Goal: Navigation & Orientation: Understand site structure

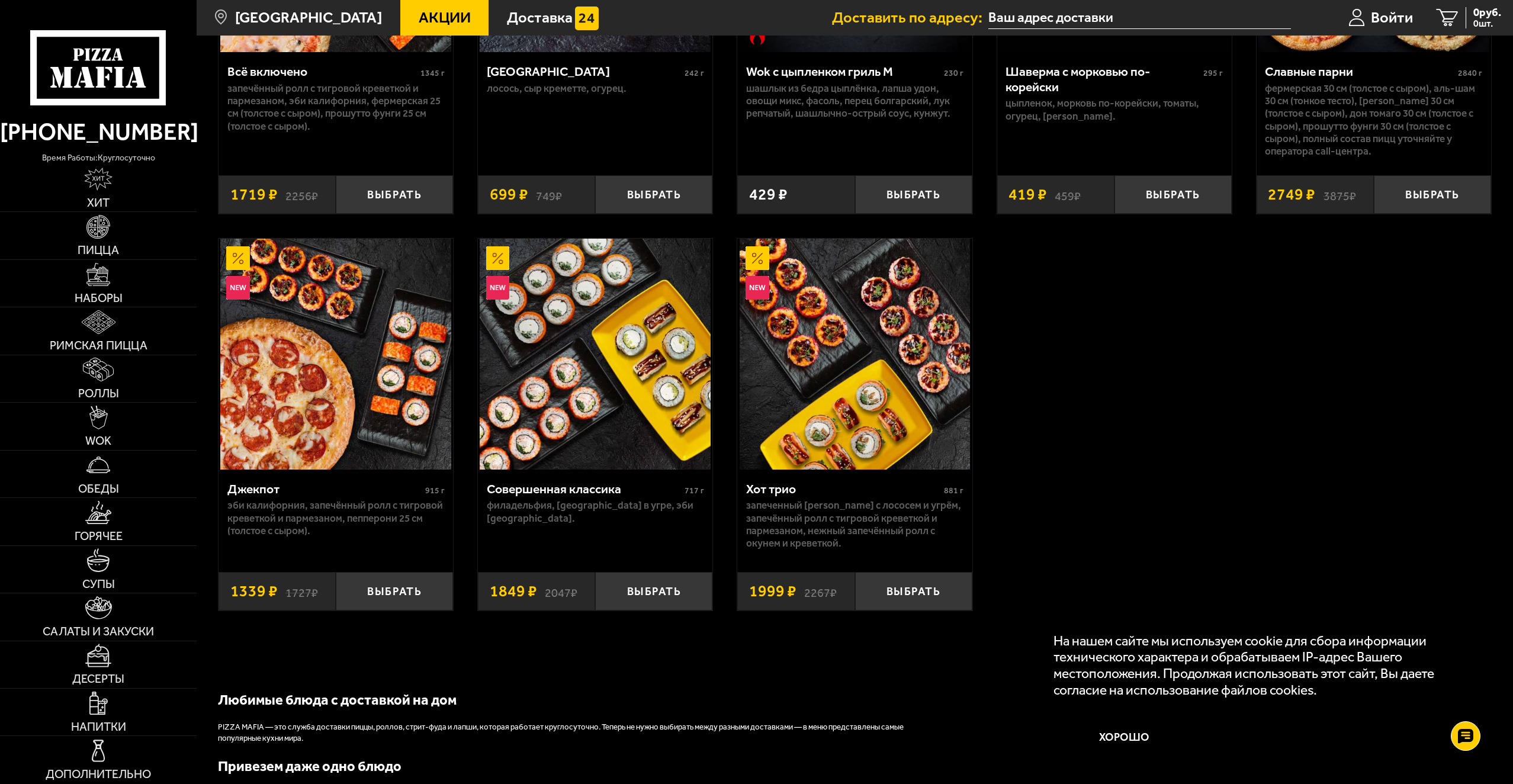
scroll to position [1125, 0]
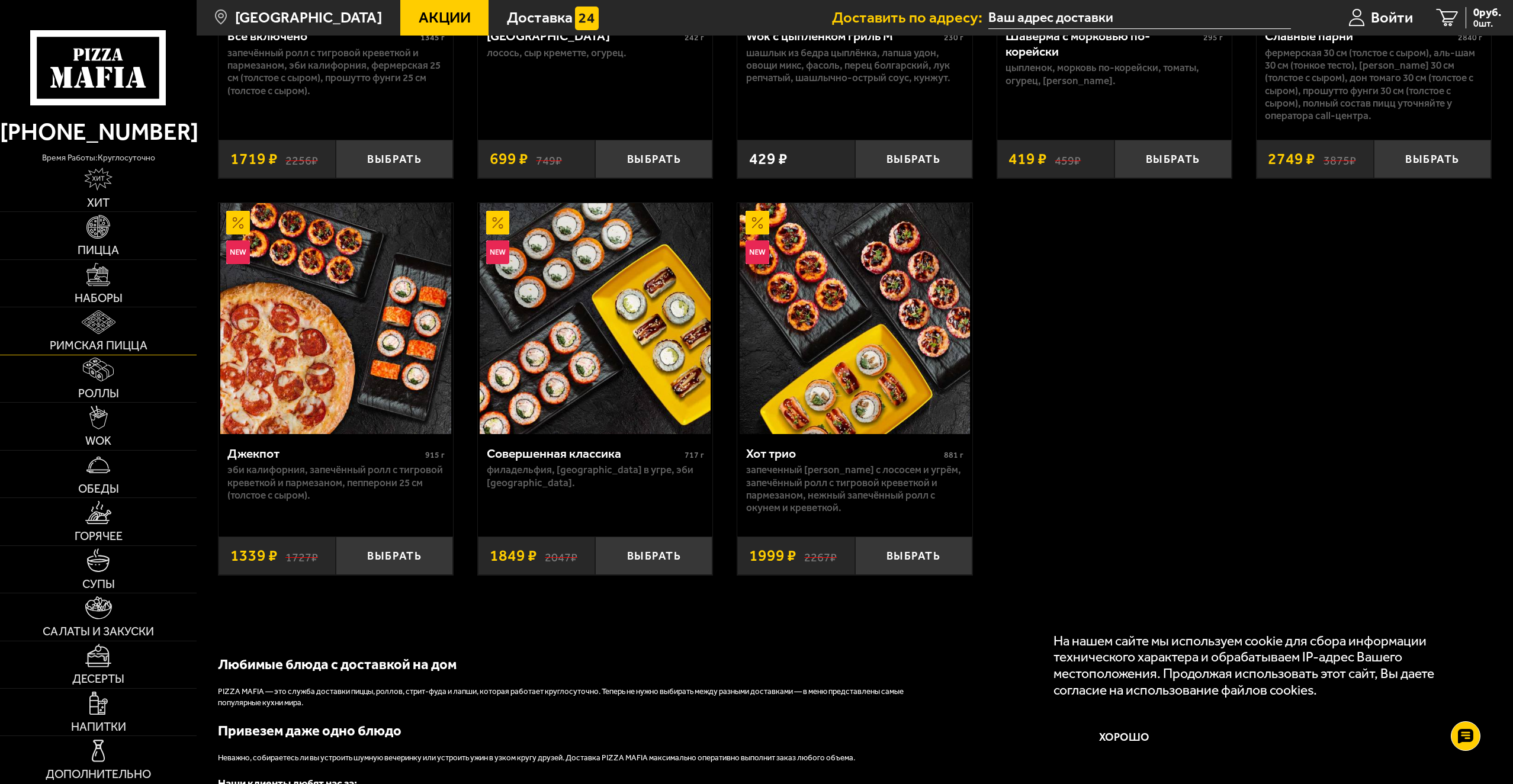
click at [116, 343] on span "Римская пицца" at bounding box center [98, 345] width 98 height 12
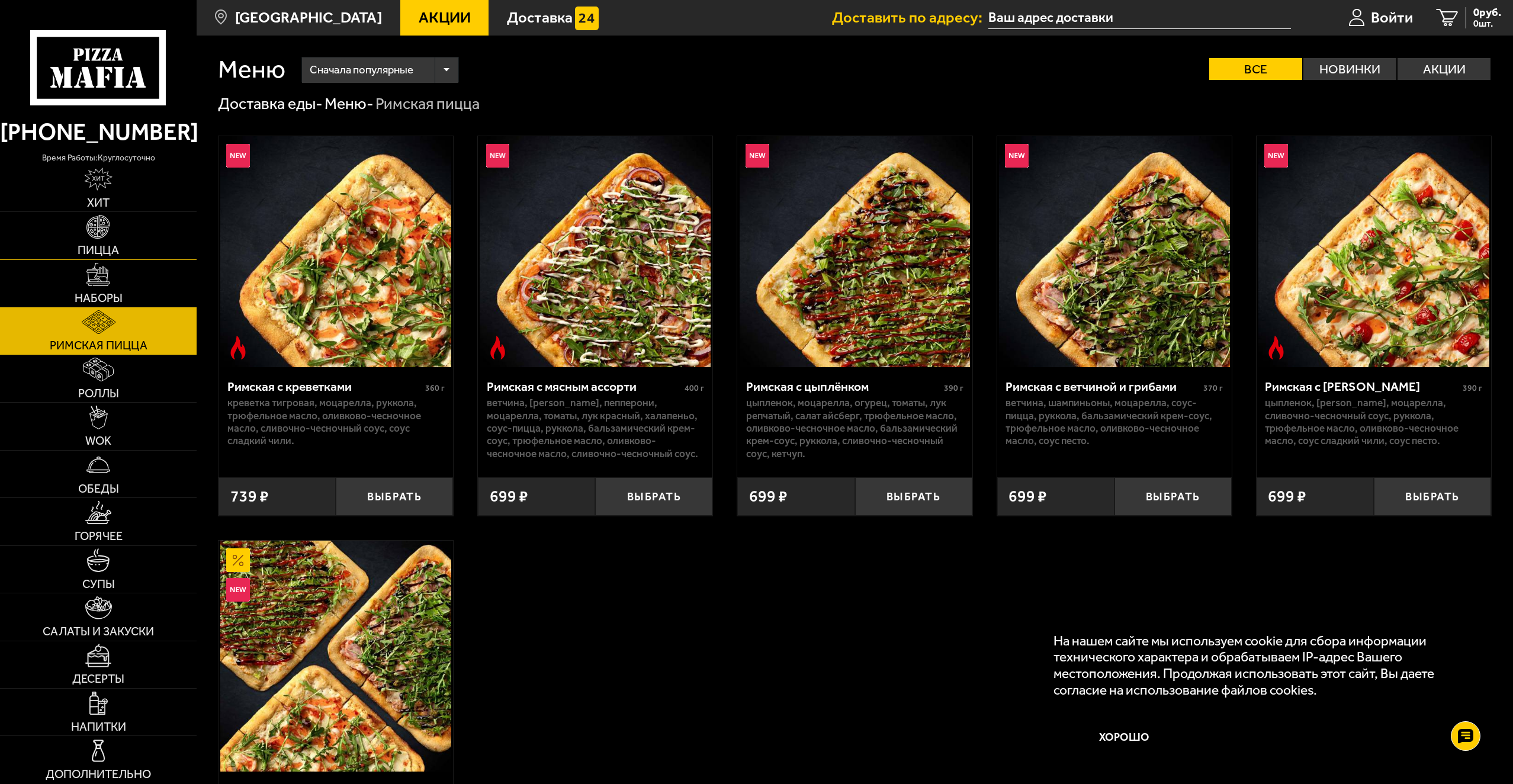
click at [110, 252] on span "Пицца" at bounding box center [98, 250] width 41 height 12
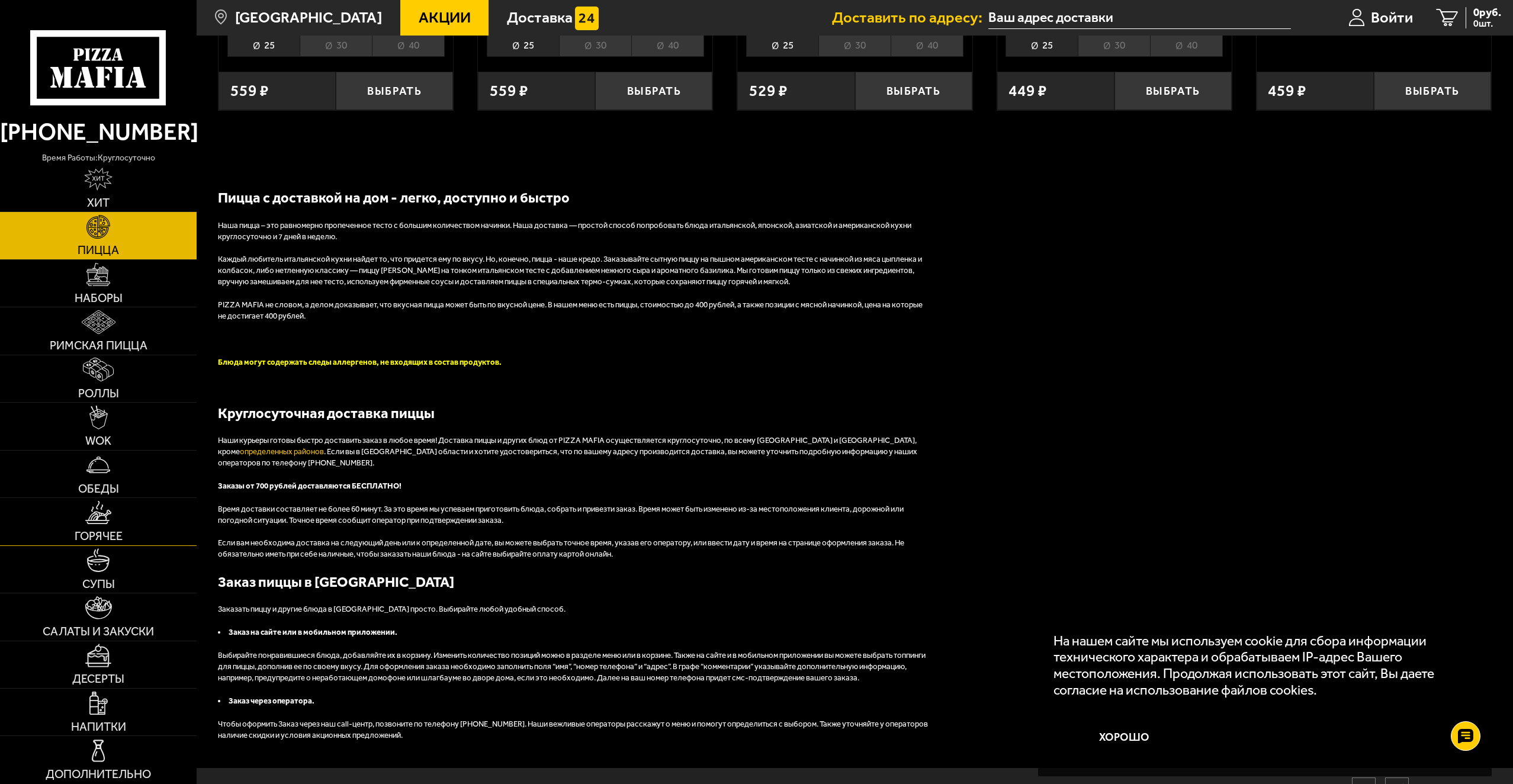
scroll to position [2841, 0]
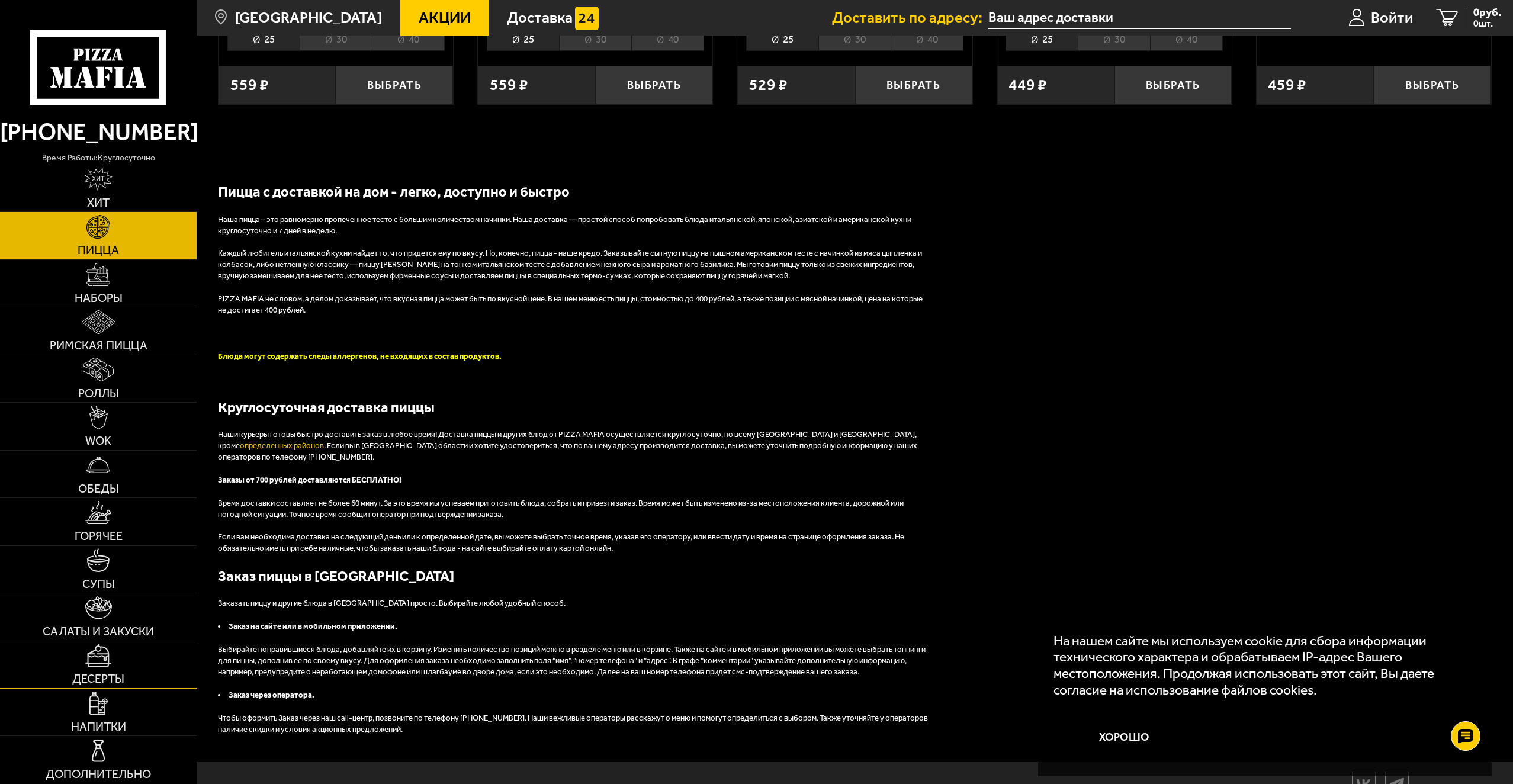
click at [141, 679] on link "Десерты" at bounding box center [98, 665] width 197 height 47
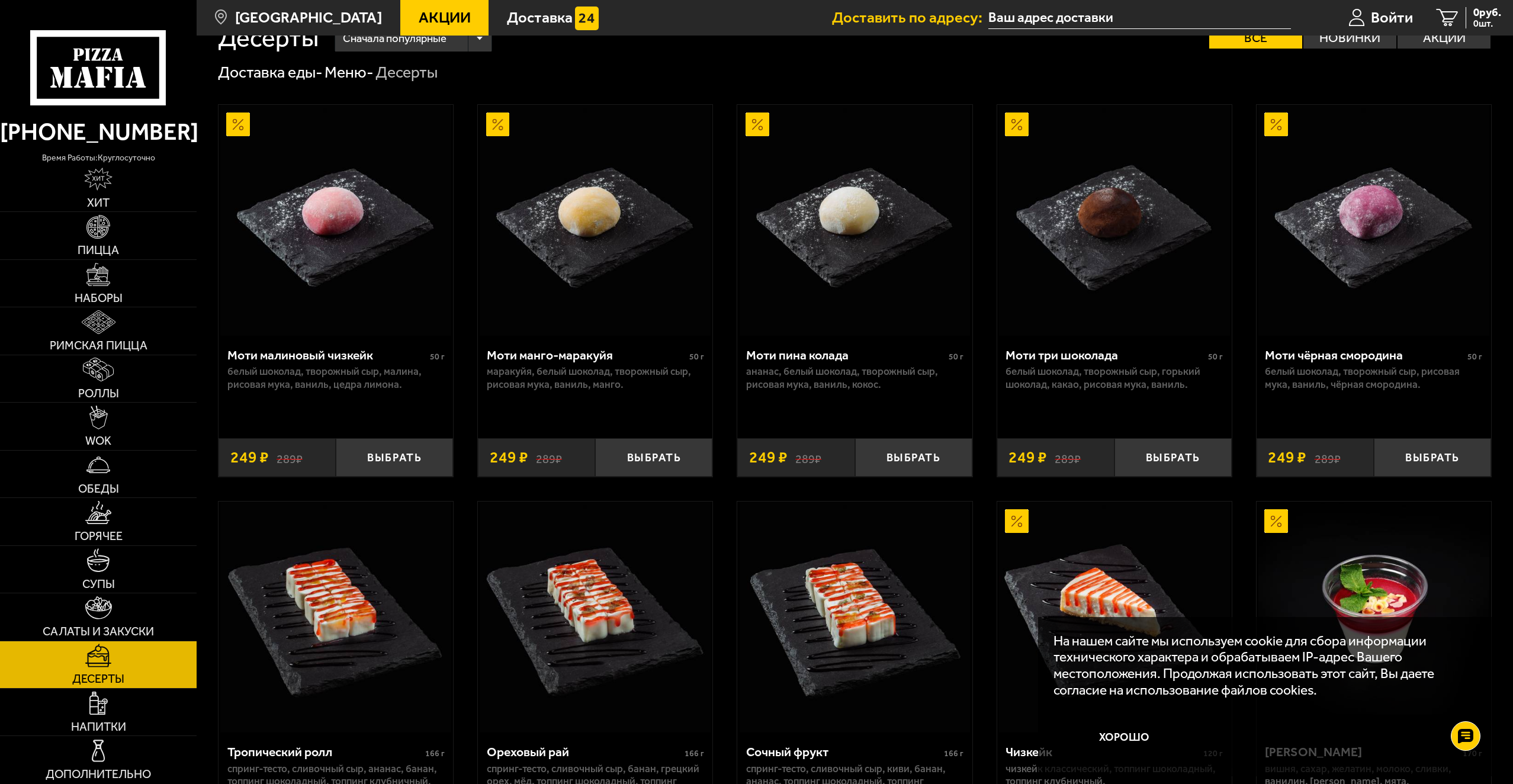
scroll to position [296, 0]
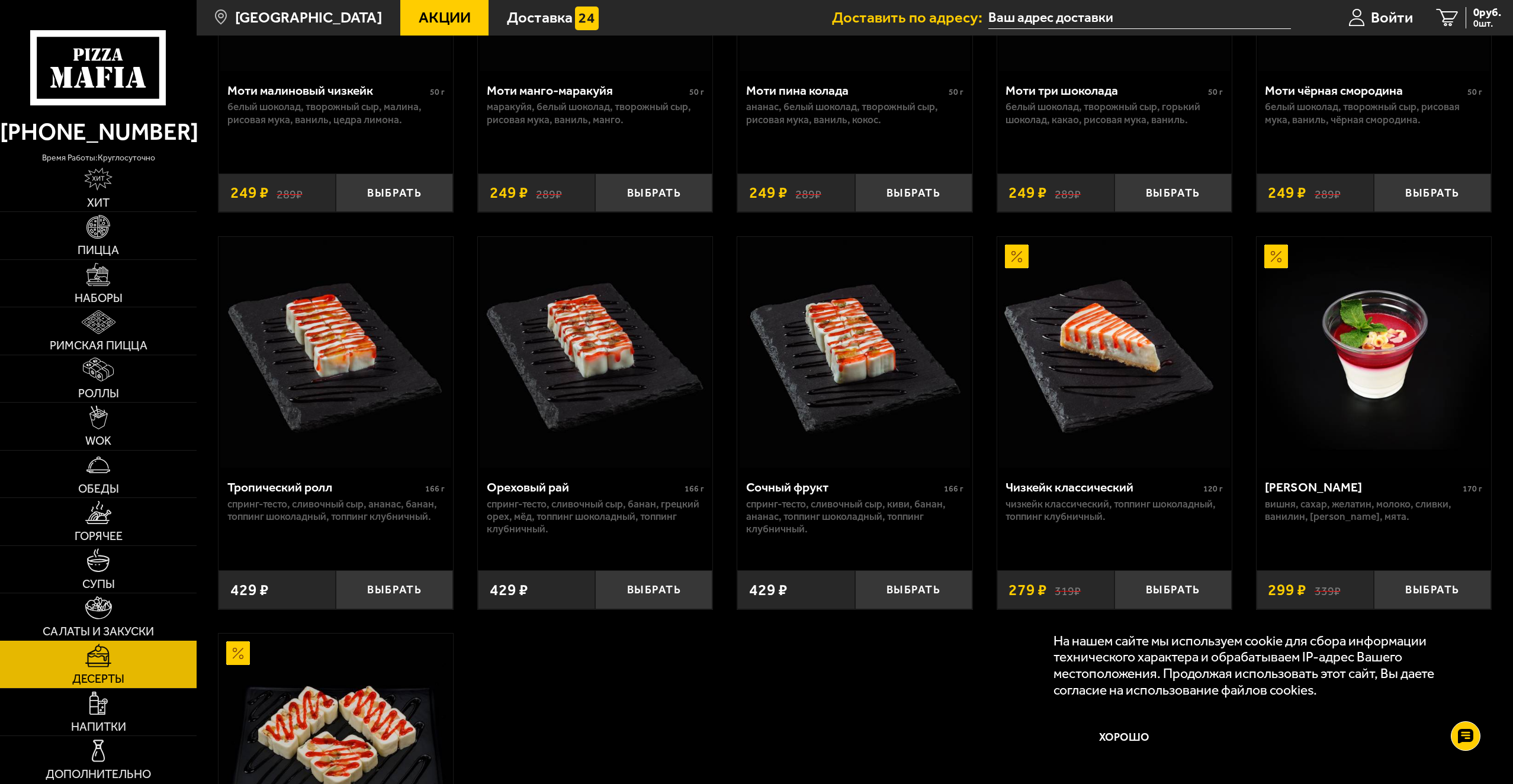
click at [104, 628] on span "Салаты и закуски" at bounding box center [98, 632] width 111 height 12
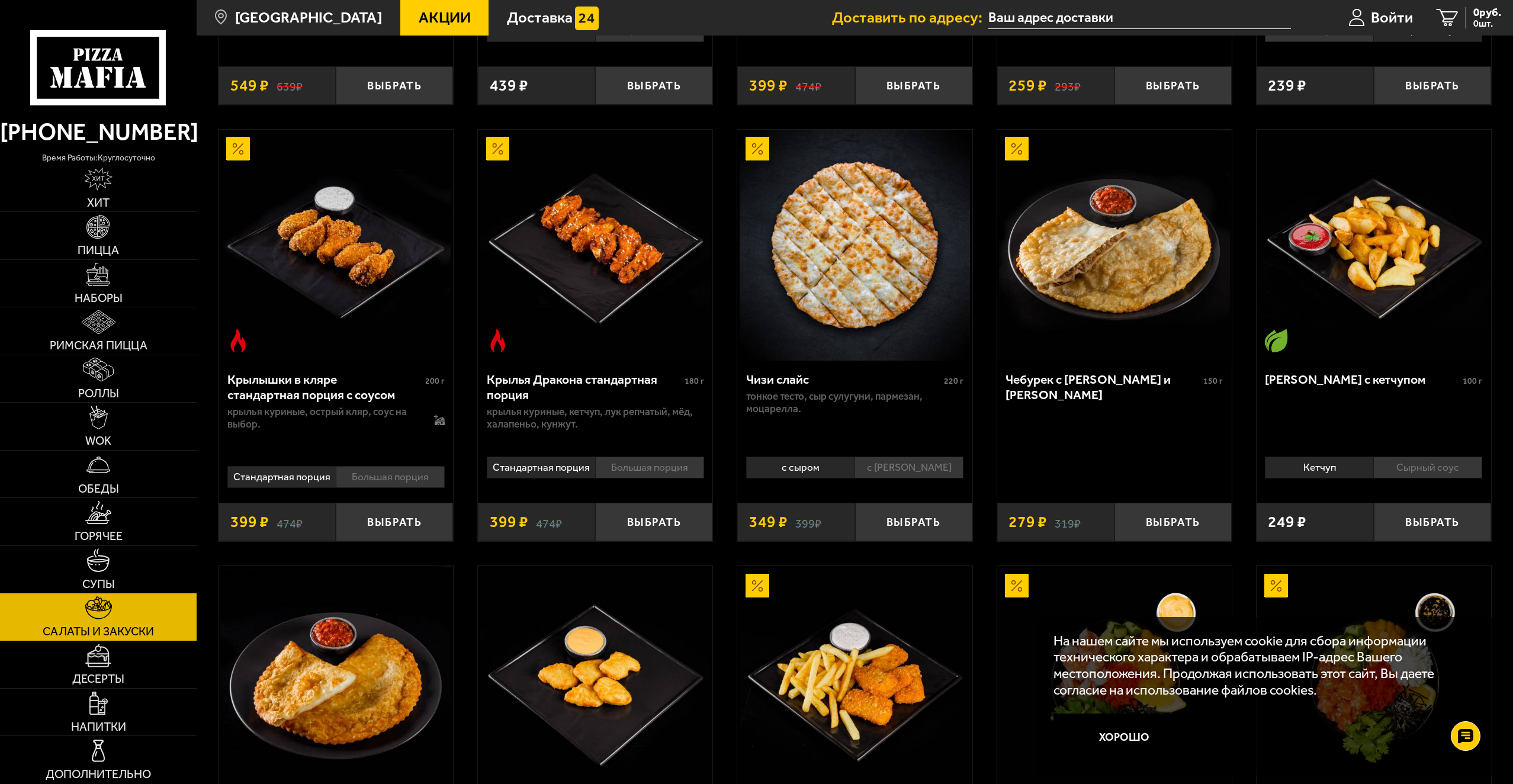
scroll to position [474, 0]
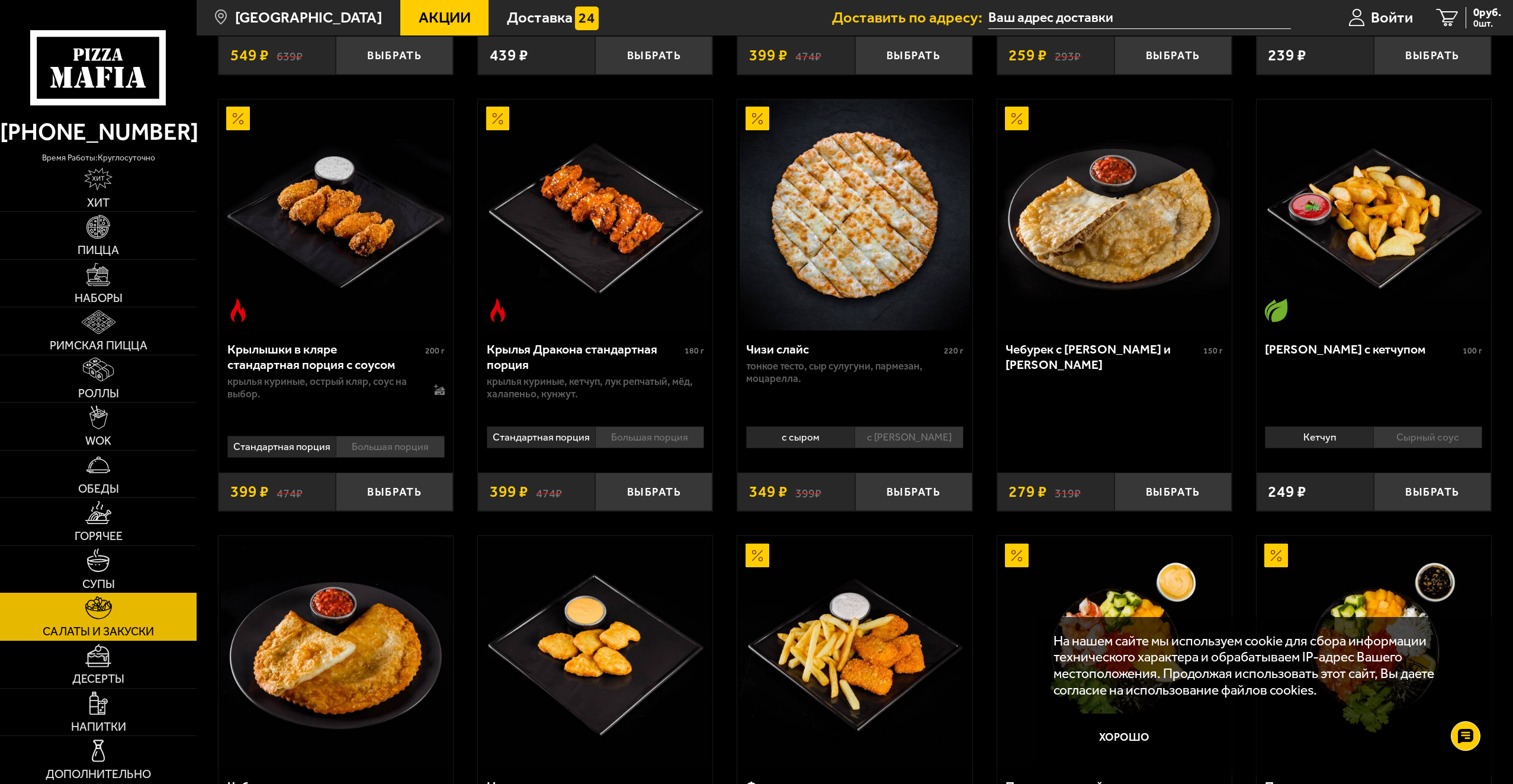
click at [127, 562] on link "Супы" at bounding box center [98, 569] width 197 height 47
